Goal: Information Seeking & Learning: Learn about a topic

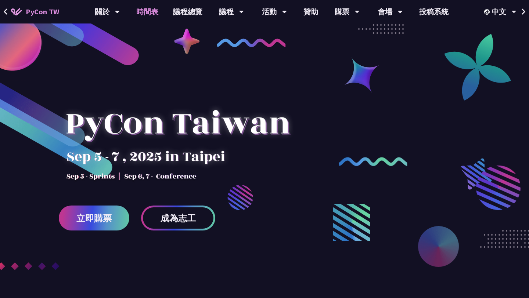
click at [141, 12] on link "時間表" at bounding box center [147, 12] width 37 height 24
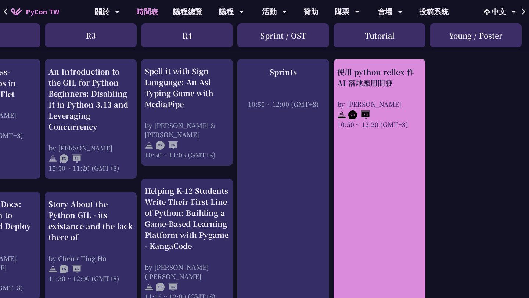
scroll to position [285, 251]
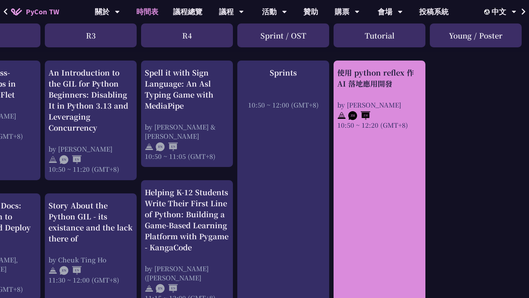
click at [391, 94] on div "使用 python reflex 作 AI 落地應用開發 by [PERSON_NAME] 10:50 ~ 12:20 (GMT+8)" at bounding box center [379, 98] width 84 height 62
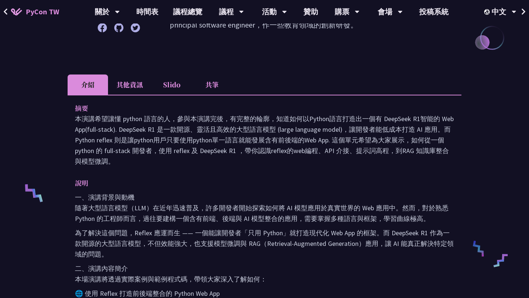
scroll to position [231, 0]
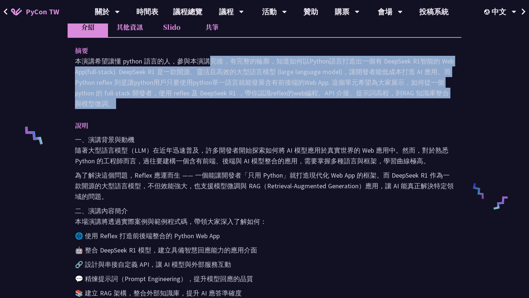
drag, startPoint x: 101, startPoint y: 58, endPoint x: 147, endPoint y: 113, distance: 71.7
click at [147, 113] on div "摘要 本演講希望讓懂 python 語言的人，參與本演講完後，有完整的輪廓，知道如何以Python語言打造出一個有 DeepSeek R1智能的 Web Ap…" at bounding box center [265, 252] width 394 height 430
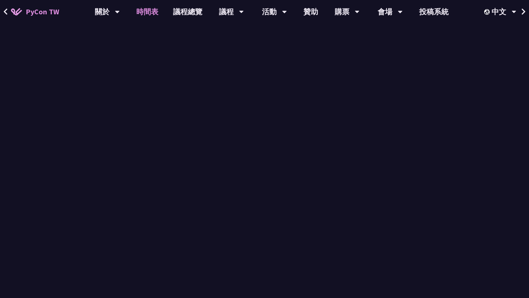
scroll to position [285, 0]
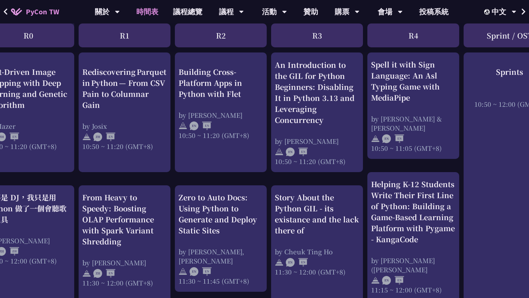
scroll to position [293, 0]
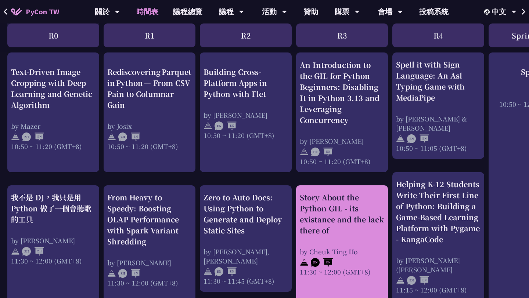
click at [332, 224] on div "Story About the Python GIL - its existance and the lack there of" at bounding box center [342, 214] width 84 height 44
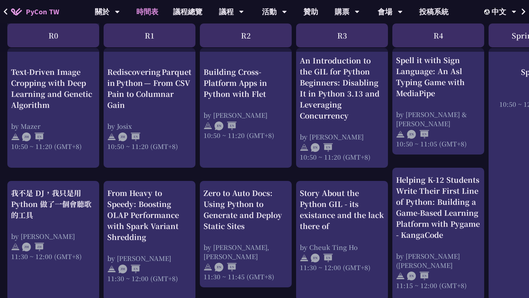
scroll to position [299, 0]
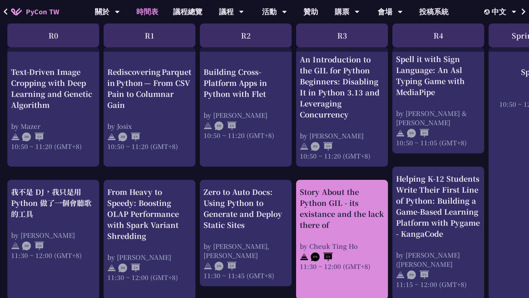
click at [328, 187] on div "Story About the Python GIL - its existance and the lack there of" at bounding box center [342, 209] width 84 height 44
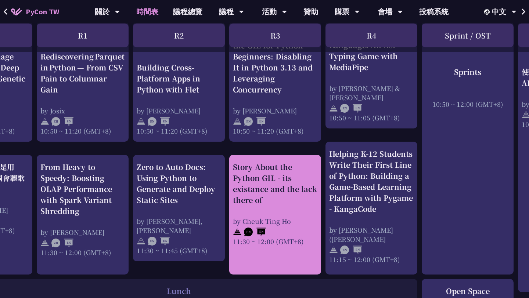
scroll to position [324, 65]
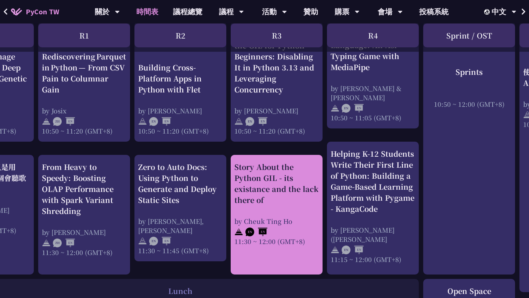
click at [277, 159] on div "Story About the Python GIL - its existance and the lack there of by Cheuk Ting …" at bounding box center [277, 215] width 92 height 120
click at [284, 167] on div "Story About the Python GIL - its existance and the lack there of" at bounding box center [276, 184] width 84 height 44
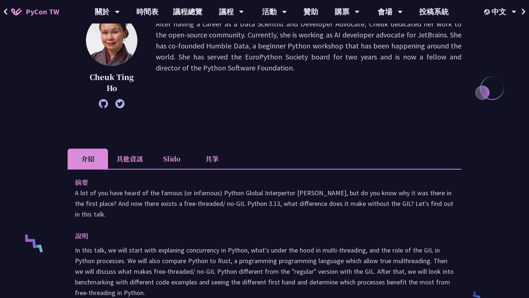
scroll to position [184, 0]
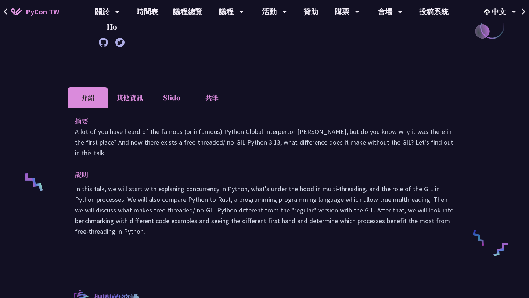
click at [131, 101] on li "其他資訊" at bounding box center [129, 97] width 43 height 20
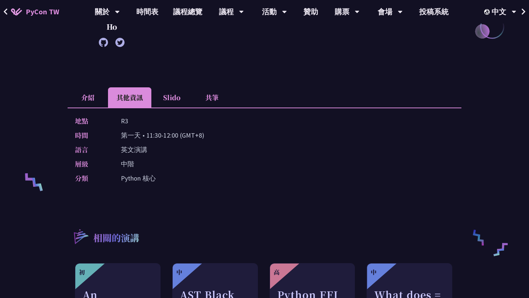
click at [101, 98] on li "介紹" at bounding box center [88, 97] width 40 height 20
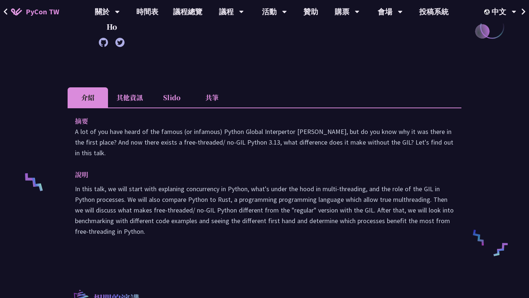
click at [120, 97] on li "其他資訊" at bounding box center [129, 97] width 43 height 20
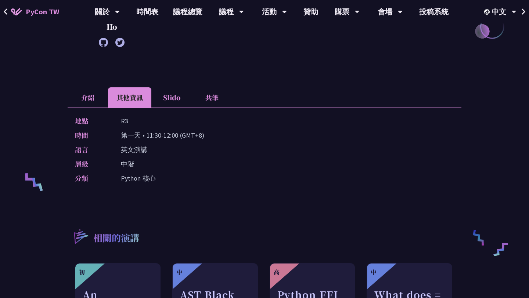
click at [97, 94] on li "介紹" at bounding box center [88, 97] width 40 height 20
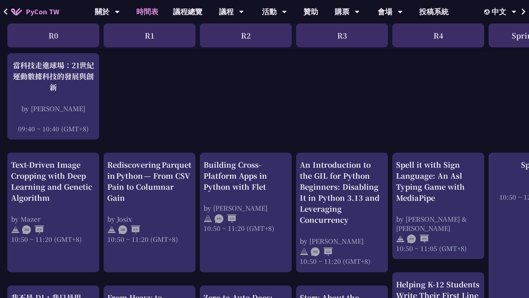
scroll to position [144, 0]
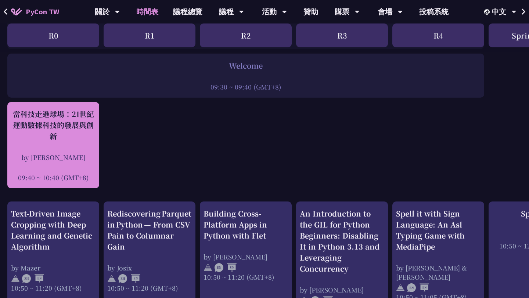
click at [72, 157] on div "by [PERSON_NAME]" at bounding box center [53, 157] width 84 height 9
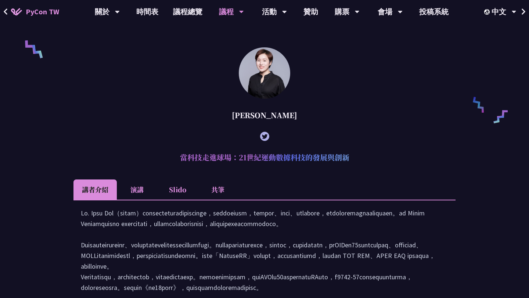
scroll to position [546, 0]
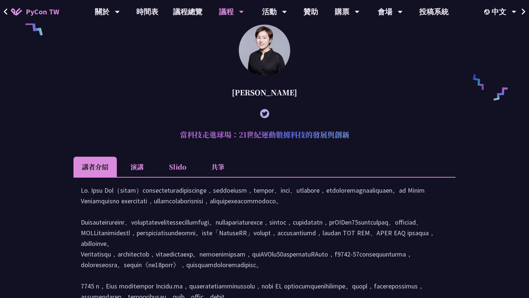
click at [214, 177] on li "共筆" at bounding box center [218, 167] width 40 height 20
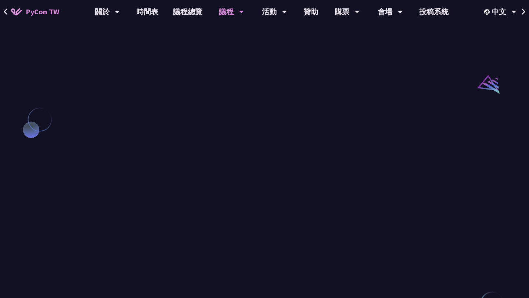
scroll to position [704, 0]
click at [56, 69] on div "[PERSON_NAME] (tiangolo) Behind the scenes of FastAPI and friends for developer…" at bounding box center [264, 94] width 529 height 1187
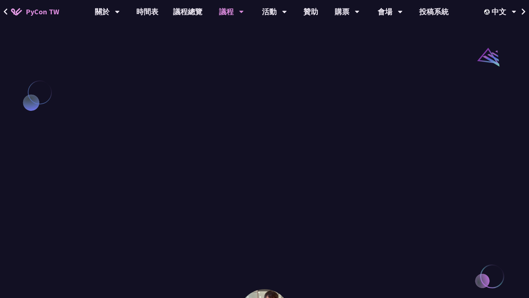
scroll to position [797, 0]
